Goal: Task Accomplishment & Management: Use online tool/utility

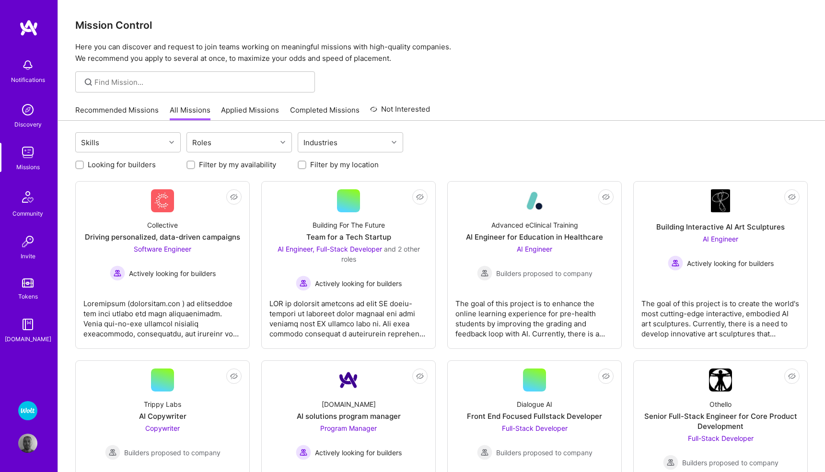
click at [31, 410] on img at bounding box center [27, 410] width 19 height 19
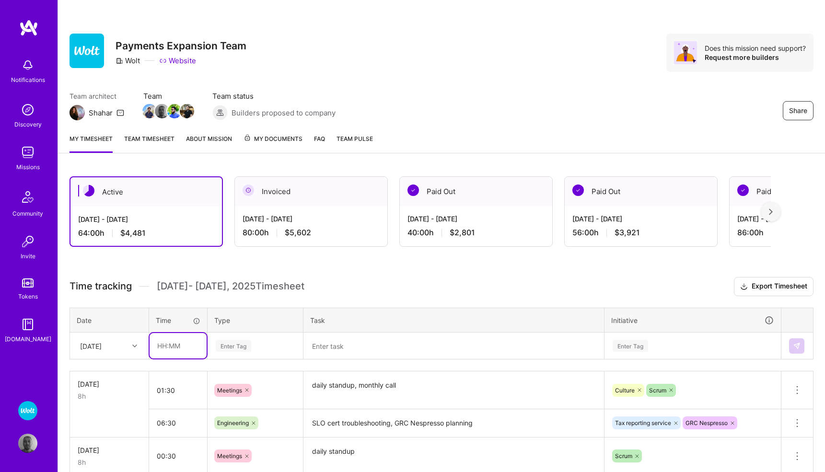
click at [173, 344] on input "text" at bounding box center [178, 345] width 57 height 25
type input "01:30"
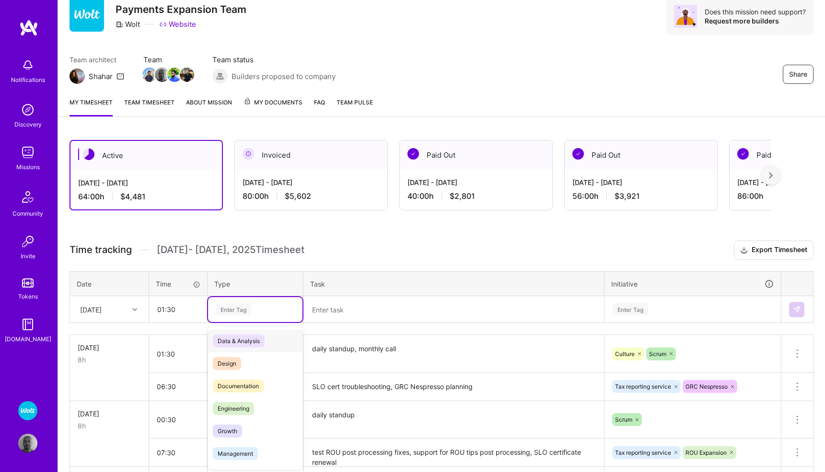
click at [245, 322] on div "option Data & Analysis focused, 0 of 2. 17 results available. Use Up and Down t…" at bounding box center [255, 309] width 94 height 25
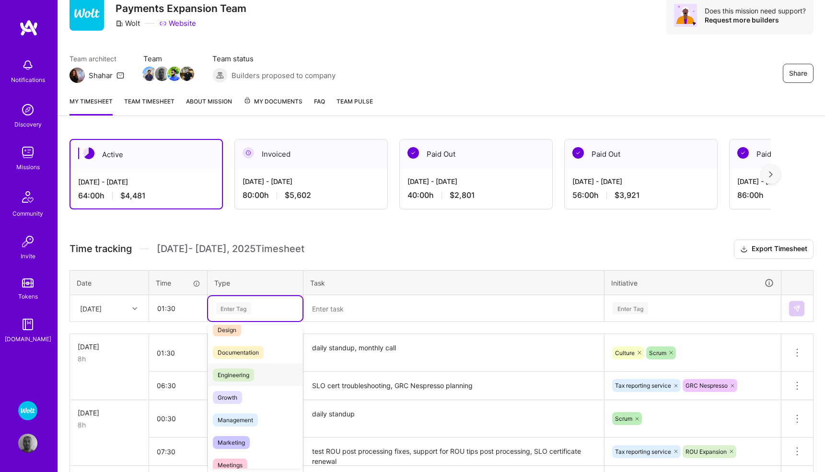
scroll to position [44, 0]
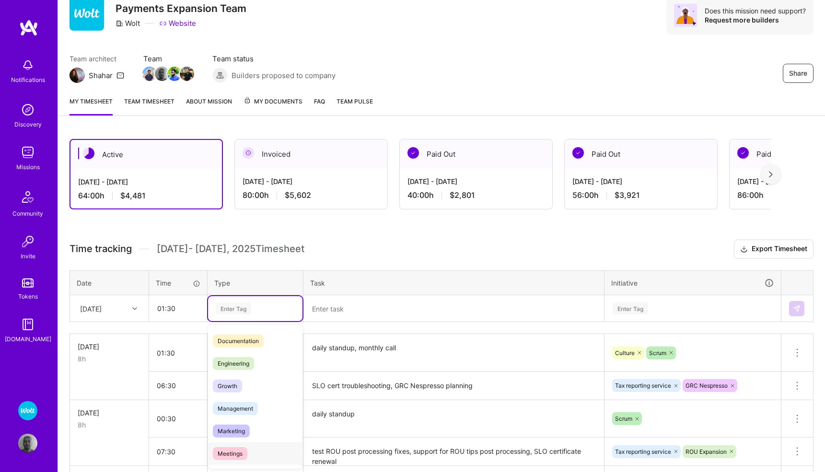
click at [238, 453] on span "Meetings" at bounding box center [230, 453] width 35 height 13
click at [340, 309] on textarea at bounding box center [453, 308] width 299 height 25
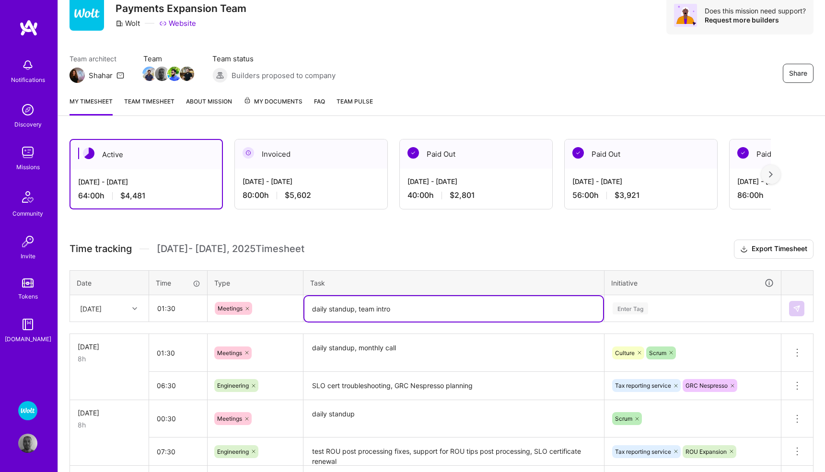
type textarea "daily standup, team intro"
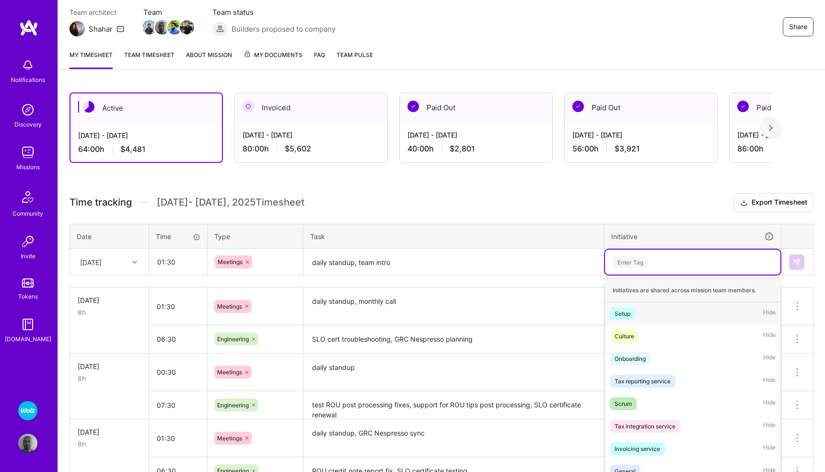
click at [640, 275] on div "option Setup focused, 1 of 54. 54 results available. Use Up and Down to choose …" at bounding box center [692, 262] width 175 height 25
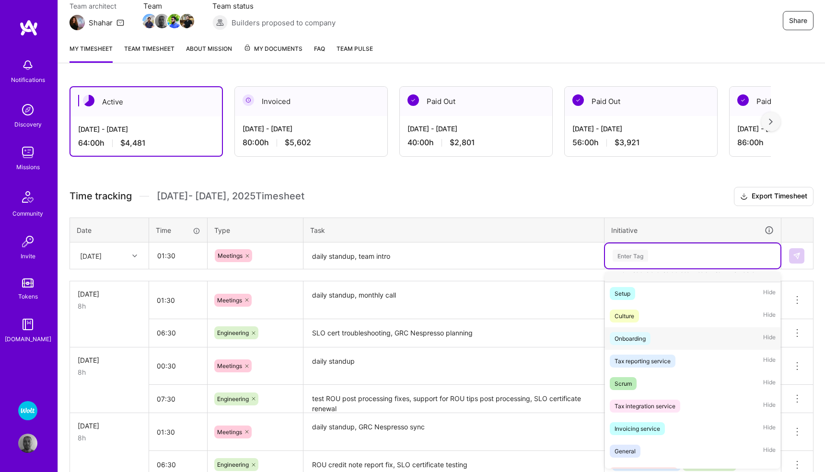
scroll to position [17, 0]
click at [632, 376] on span "Scrum" at bounding box center [623, 380] width 27 height 13
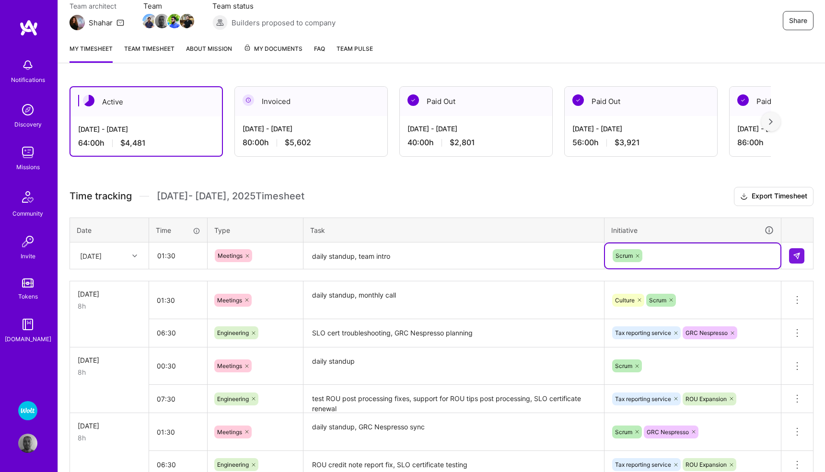
click at [685, 255] on div "Scrum" at bounding box center [693, 255] width 162 height 15
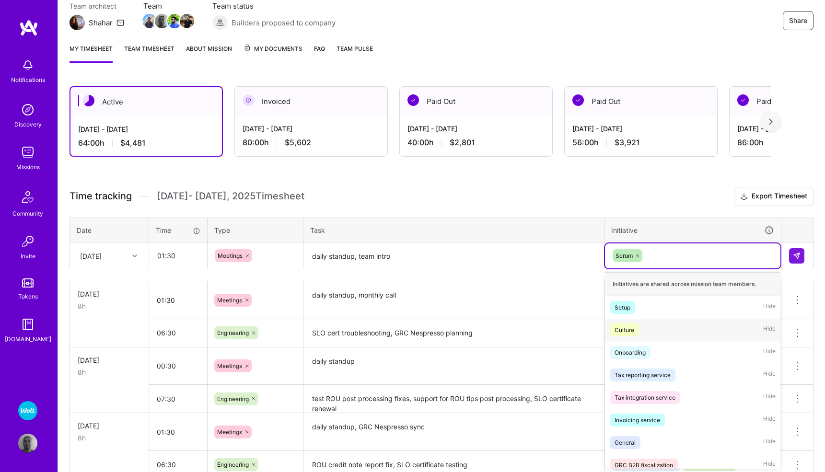
click at [653, 326] on div "Culture Hide" at bounding box center [692, 330] width 175 height 23
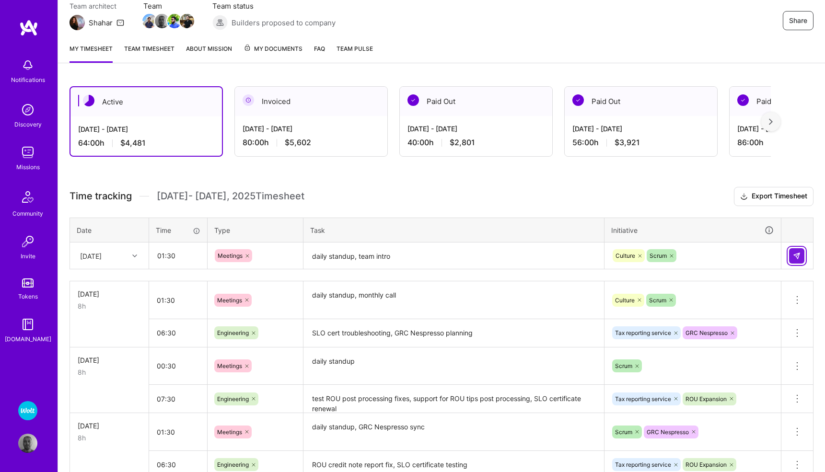
click at [793, 257] on img at bounding box center [797, 256] width 8 height 8
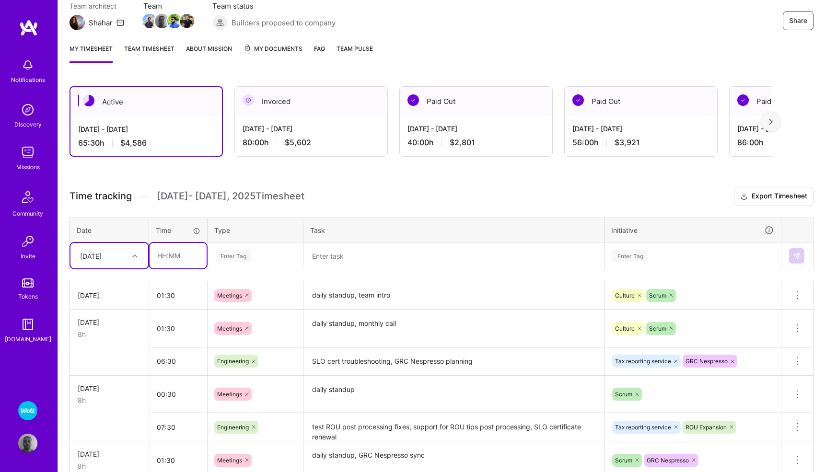
click at [171, 259] on input "text" at bounding box center [178, 255] width 57 height 25
type input "06:30"
click at [235, 252] on div "Enter Tag" at bounding box center [233, 255] width 35 height 15
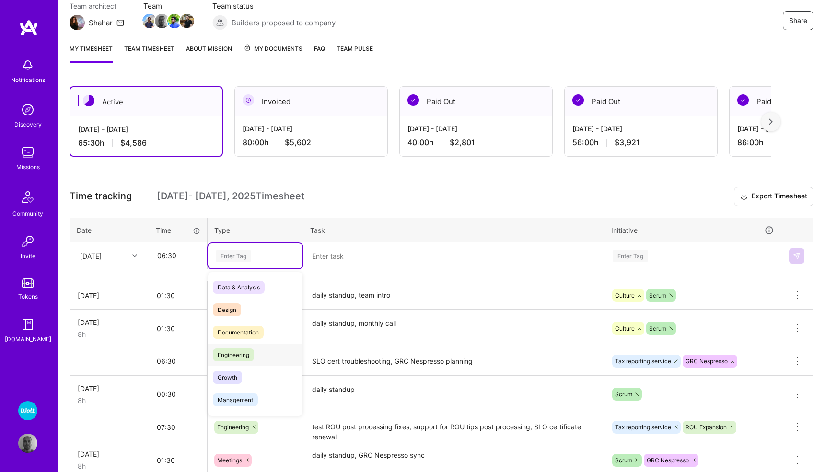
click at [239, 358] on span "Engineering" at bounding box center [233, 354] width 41 height 13
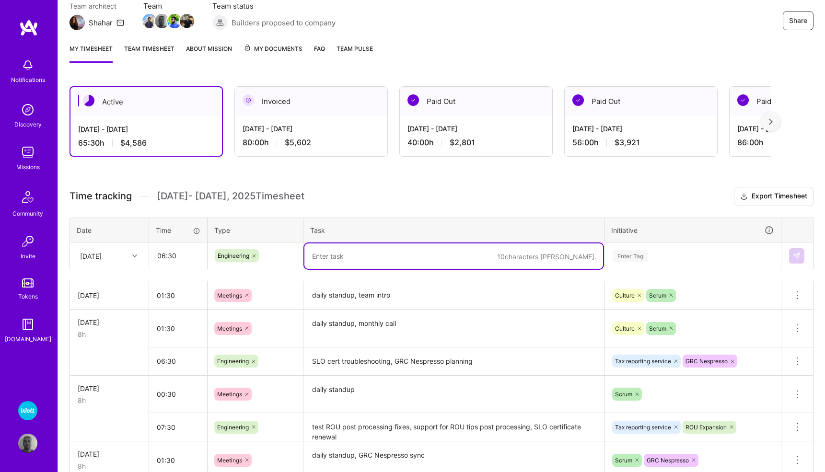
click at [330, 257] on textarea at bounding box center [453, 256] width 299 height 25
type textarea "SLO cert deployment, e-invoicing samples creation"
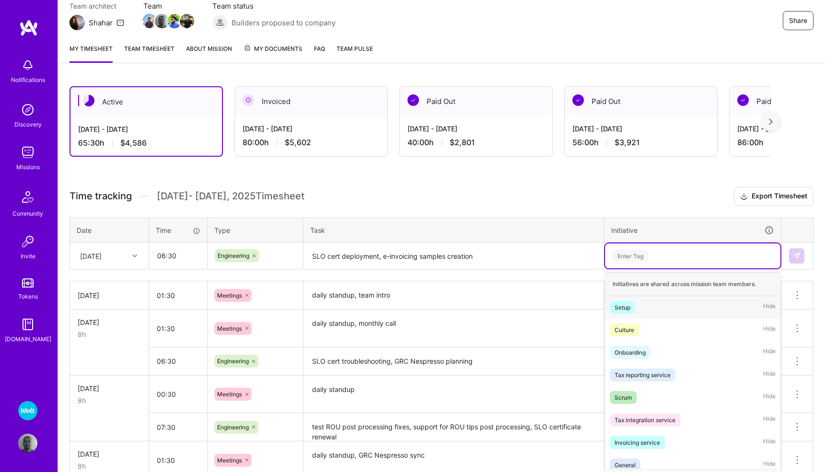
click at [629, 255] on div "Enter Tag" at bounding box center [630, 255] width 35 height 15
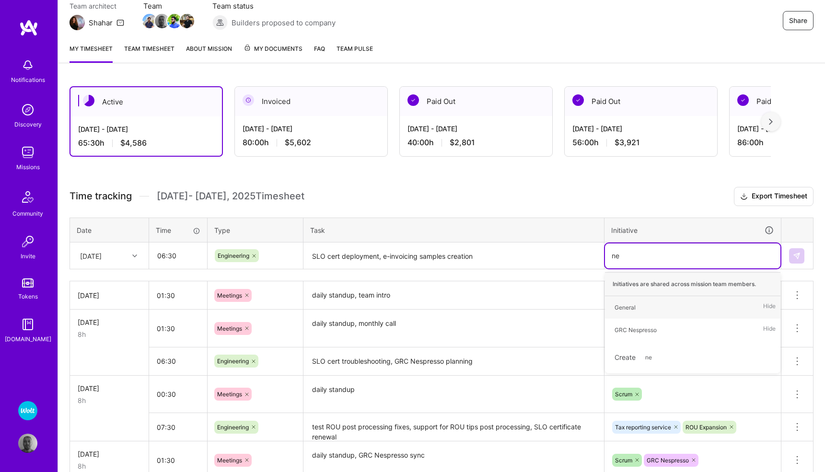
type input "nes"
click at [648, 309] on div "GRC Nespresso" at bounding box center [636, 307] width 42 height 10
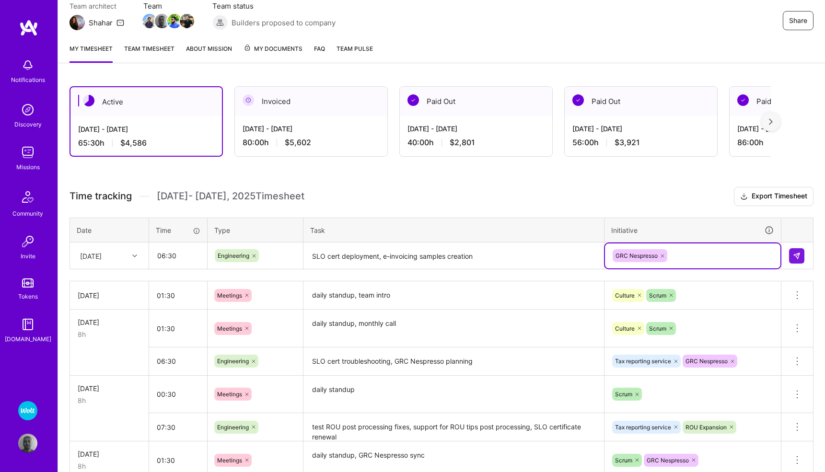
click at [691, 254] on div "GRC Nespresso" at bounding box center [693, 255] width 162 height 15
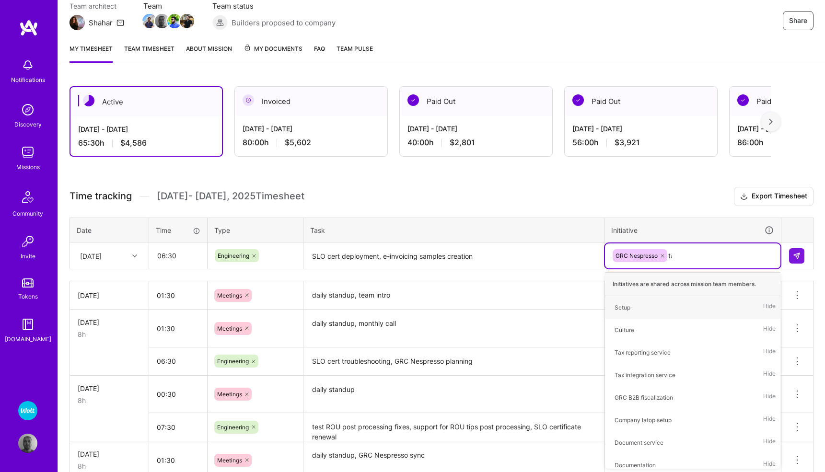
type input "tax"
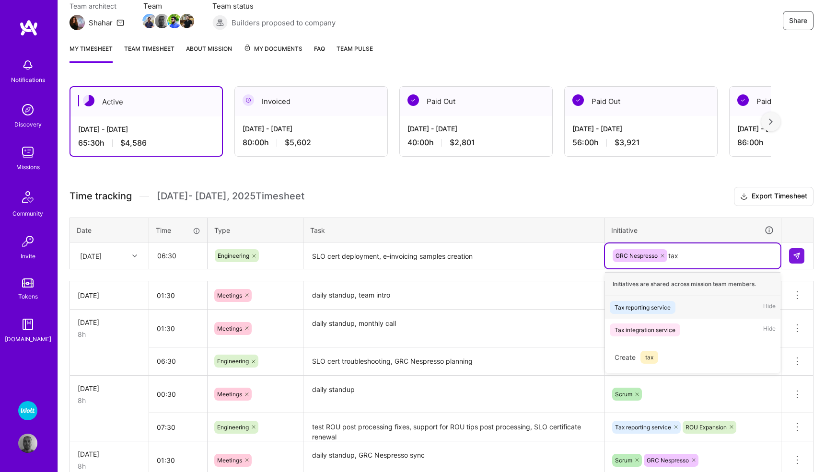
click at [665, 306] on div "Tax reporting service" at bounding box center [643, 307] width 56 height 10
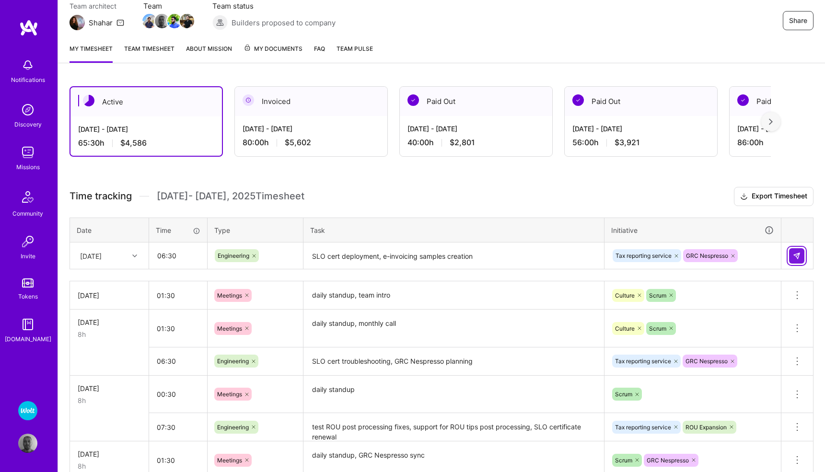
click at [797, 251] on button at bounding box center [796, 255] width 15 height 15
